Goal: Task Accomplishment & Management: Manage account settings

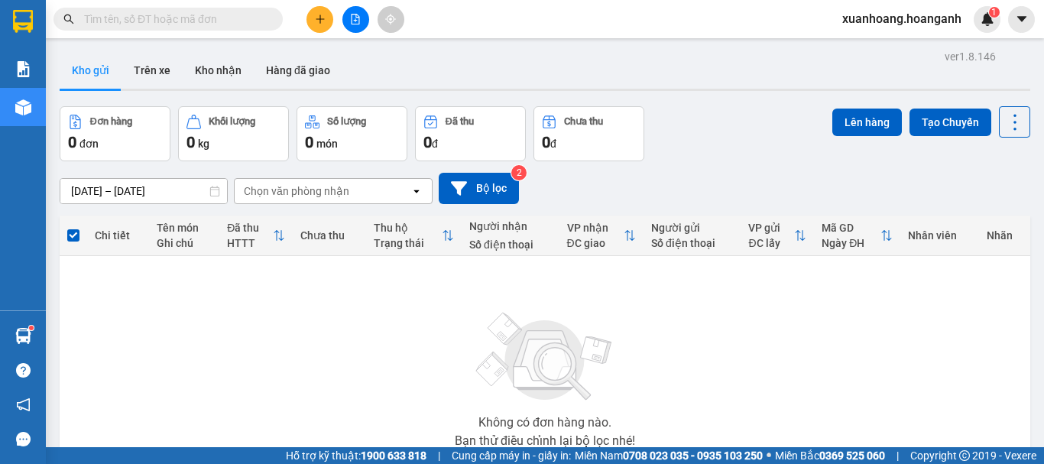
click at [907, 16] on span "xuanhoang.hoanganh" at bounding box center [902, 18] width 144 height 19
click at [907, 19] on span "xuanhoang.hoanganh" at bounding box center [902, 18] width 144 height 19
click at [901, 57] on li "Đăng xuất" at bounding box center [900, 47] width 145 height 24
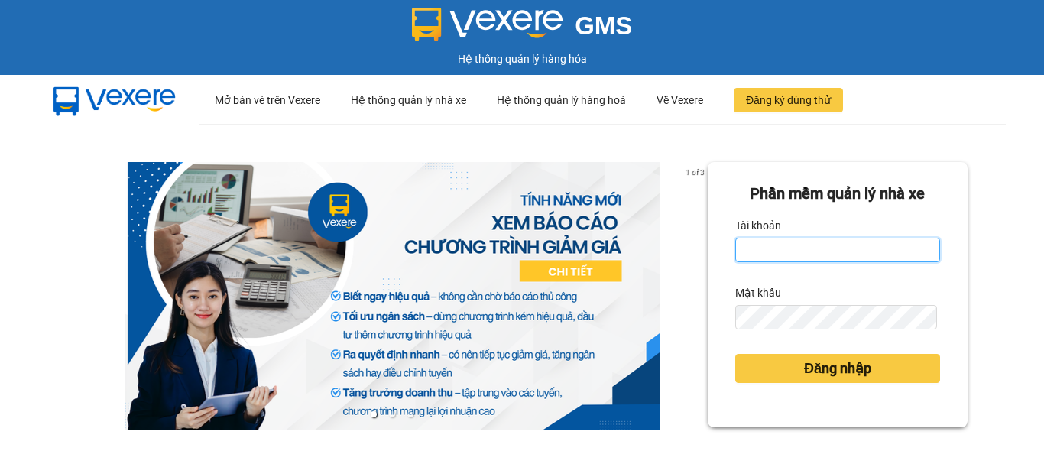
type input "xuanhoang.hoanganh"
click at [850, 252] on input "xuanhoang.hoanganh" at bounding box center [837, 250] width 205 height 24
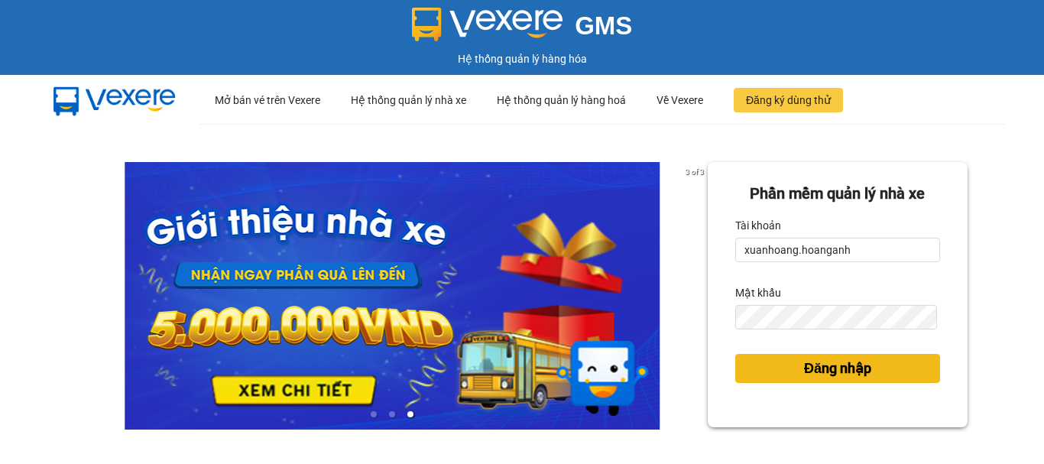
click at [897, 367] on button "Đăng nhập" at bounding box center [837, 368] width 205 height 29
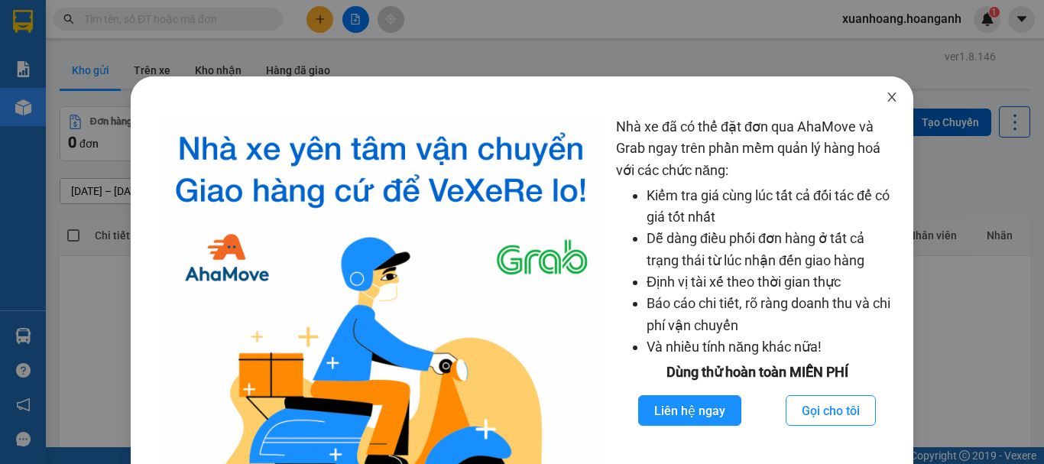
click at [888, 96] on icon "close" at bounding box center [892, 96] width 8 height 9
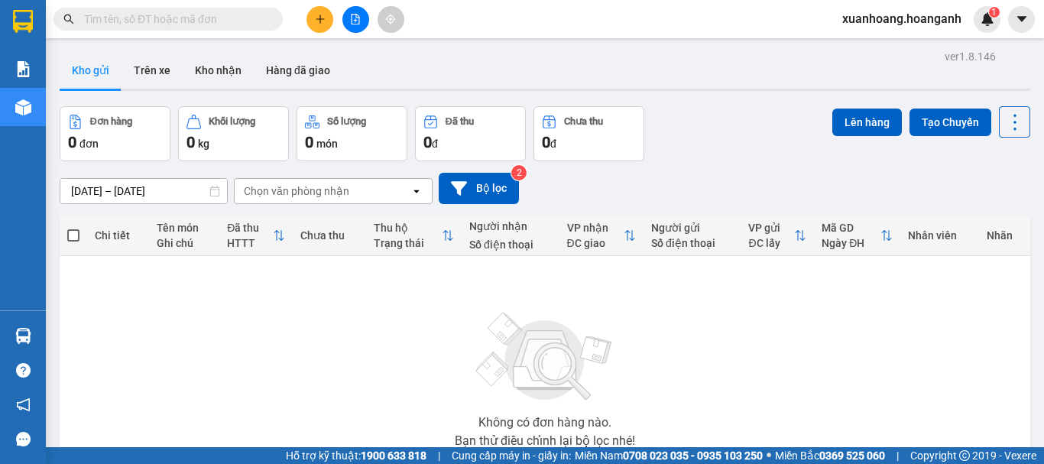
drag, startPoint x: 929, startPoint y: 161, endPoint x: 919, endPoint y: 163, distance: 10.2
drag, startPoint x: 919, startPoint y: 163, endPoint x: 414, endPoint y: 351, distance: 539.0
click at [414, 351] on div "Không có đơn hàng nào. Bạn thử điều chỉnh lại bộ lọc nhé!" at bounding box center [544, 375] width 955 height 229
click at [321, 296] on div "Không có đơn hàng nào. Bạn thử điều chỉnh lại bộ lọc nhé!" at bounding box center [544, 375] width 955 height 229
